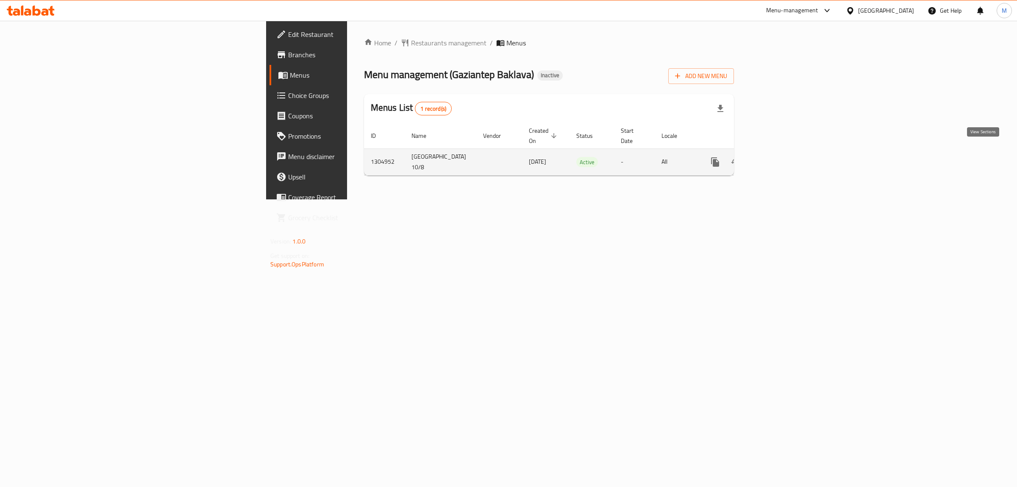
click at [780, 158] on icon "enhanced table" at bounding box center [777, 162] width 8 height 8
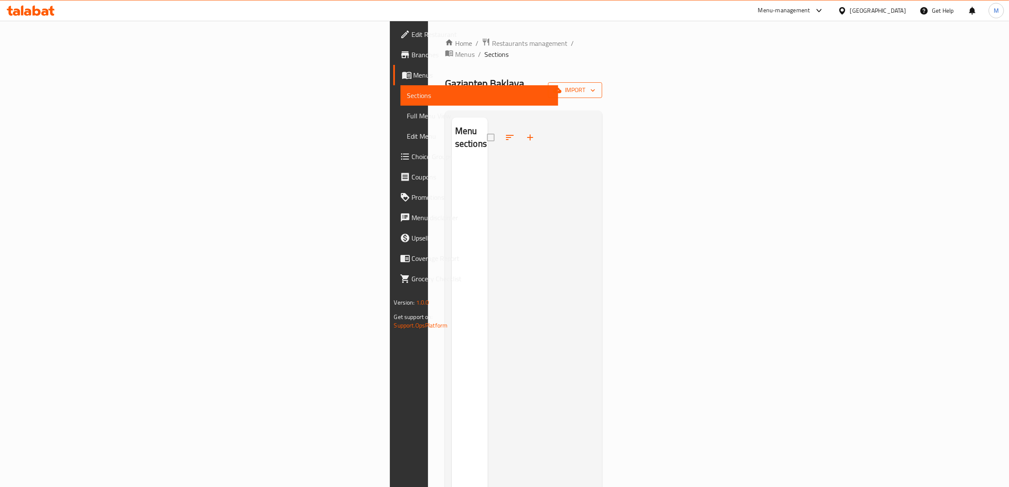
click at [596, 85] on span "import" at bounding box center [575, 90] width 41 height 11
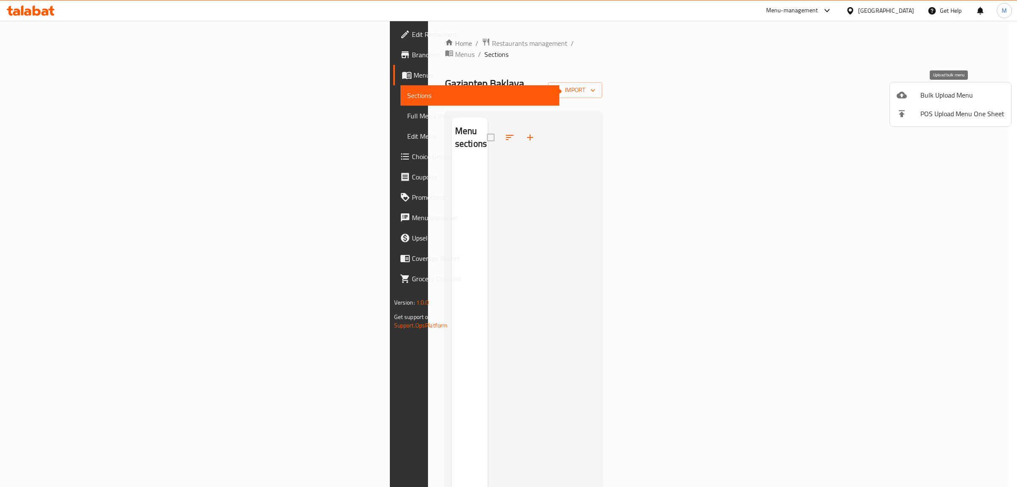
click at [903, 100] on icon at bounding box center [902, 95] width 10 height 10
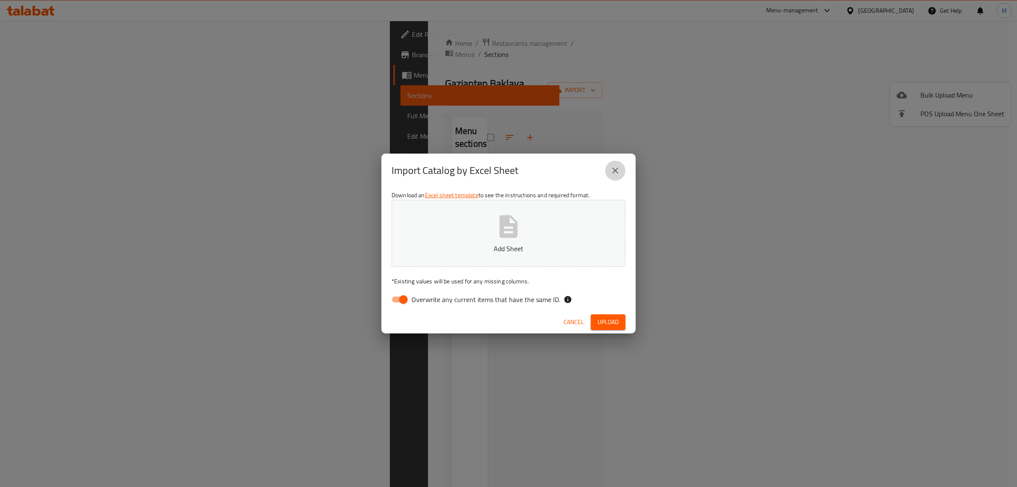
click at [618, 171] on icon "close" at bounding box center [615, 170] width 10 height 10
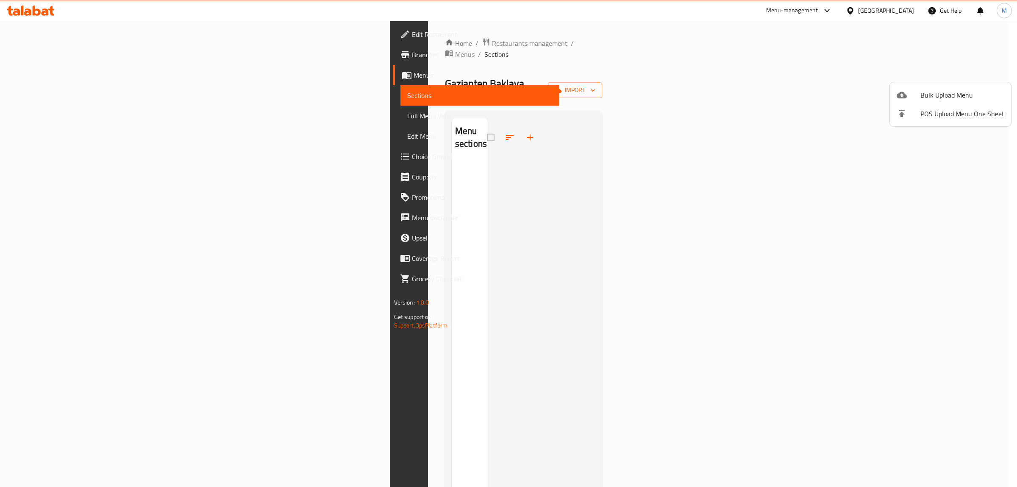
click at [935, 96] on span "Bulk Upload Menu" at bounding box center [963, 95] width 84 height 10
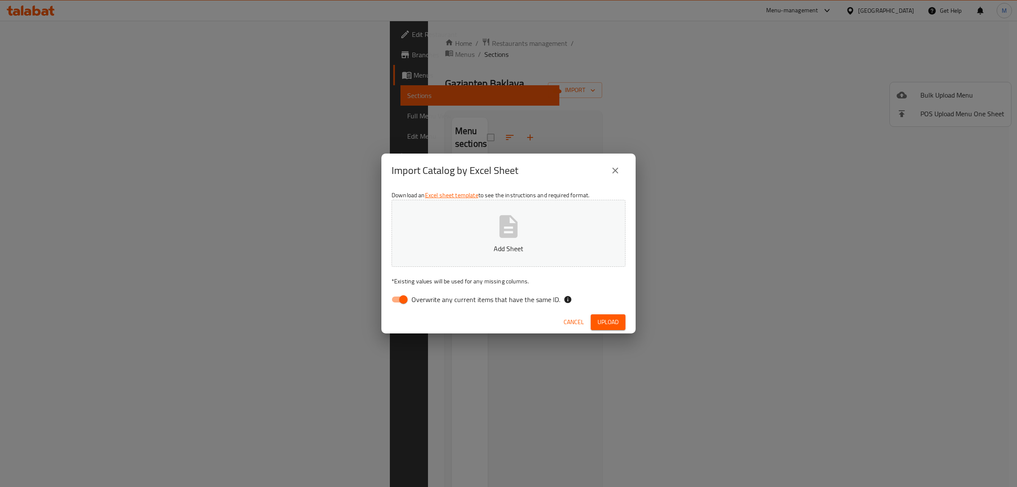
click at [526, 233] on button "Add Sheet" at bounding box center [509, 233] width 234 height 67
click at [399, 292] on input "Overwrite any current items that have the same ID." at bounding box center [403, 299] width 48 height 16
checkbox input "false"
click at [611, 321] on span "Upload" at bounding box center [608, 322] width 21 height 11
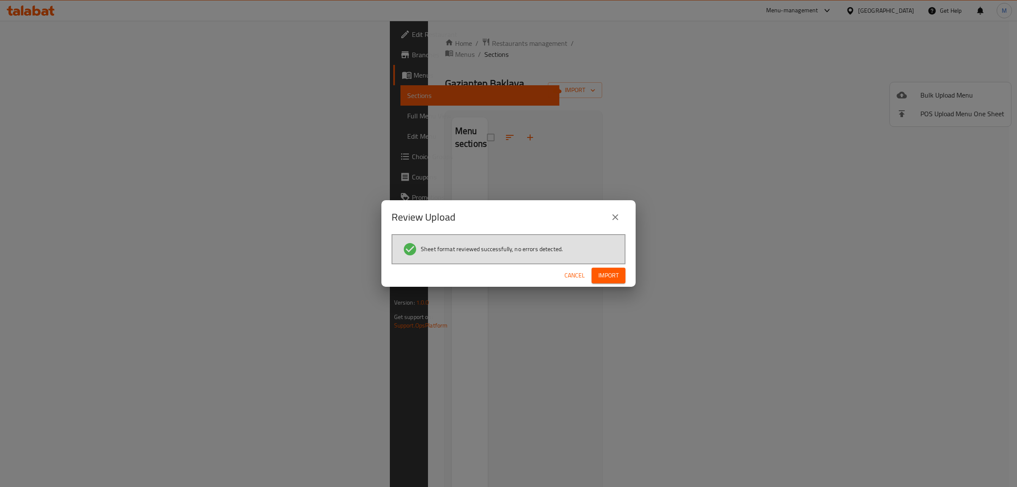
click at [615, 276] on span "Import" at bounding box center [608, 275] width 20 height 11
click at [616, 220] on icon "close" at bounding box center [615, 217] width 10 height 10
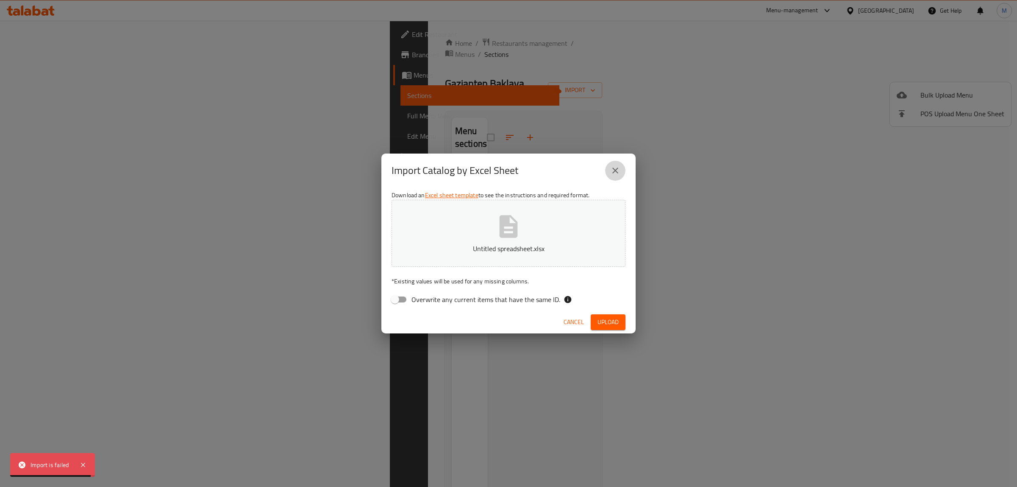
click at [616, 170] on icon "close" at bounding box center [615, 170] width 6 height 6
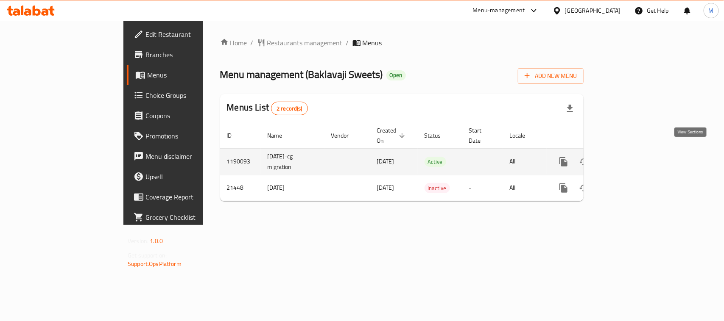
click at [628, 158] on icon "enhanced table" at bounding box center [625, 162] width 8 height 8
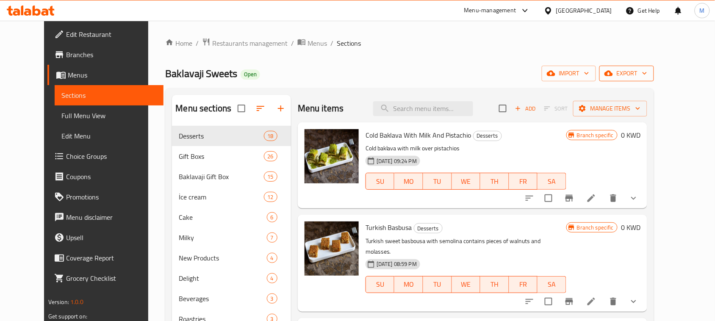
click at [648, 73] on span "export" at bounding box center [627, 73] width 41 height 11
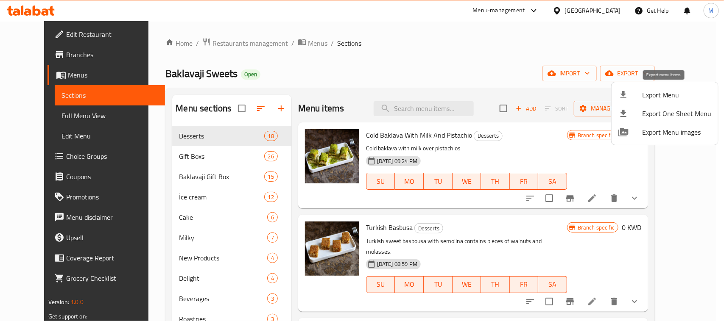
click at [644, 94] on span "Export Menu" at bounding box center [676, 95] width 69 height 10
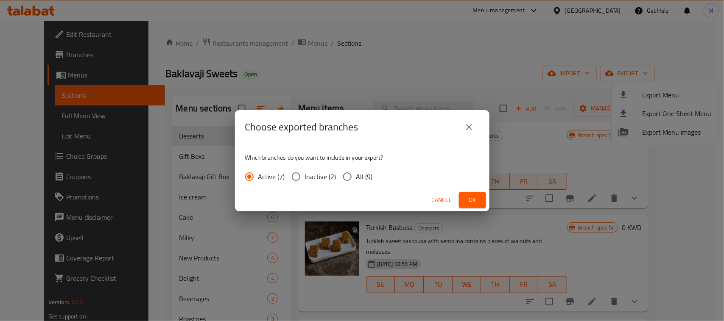
click at [352, 173] on input "All (9)" at bounding box center [347, 177] width 18 height 18
radio input "true"
click at [476, 201] on span "Ok" at bounding box center [472, 200] width 14 height 11
